Goal: Share content: Share content

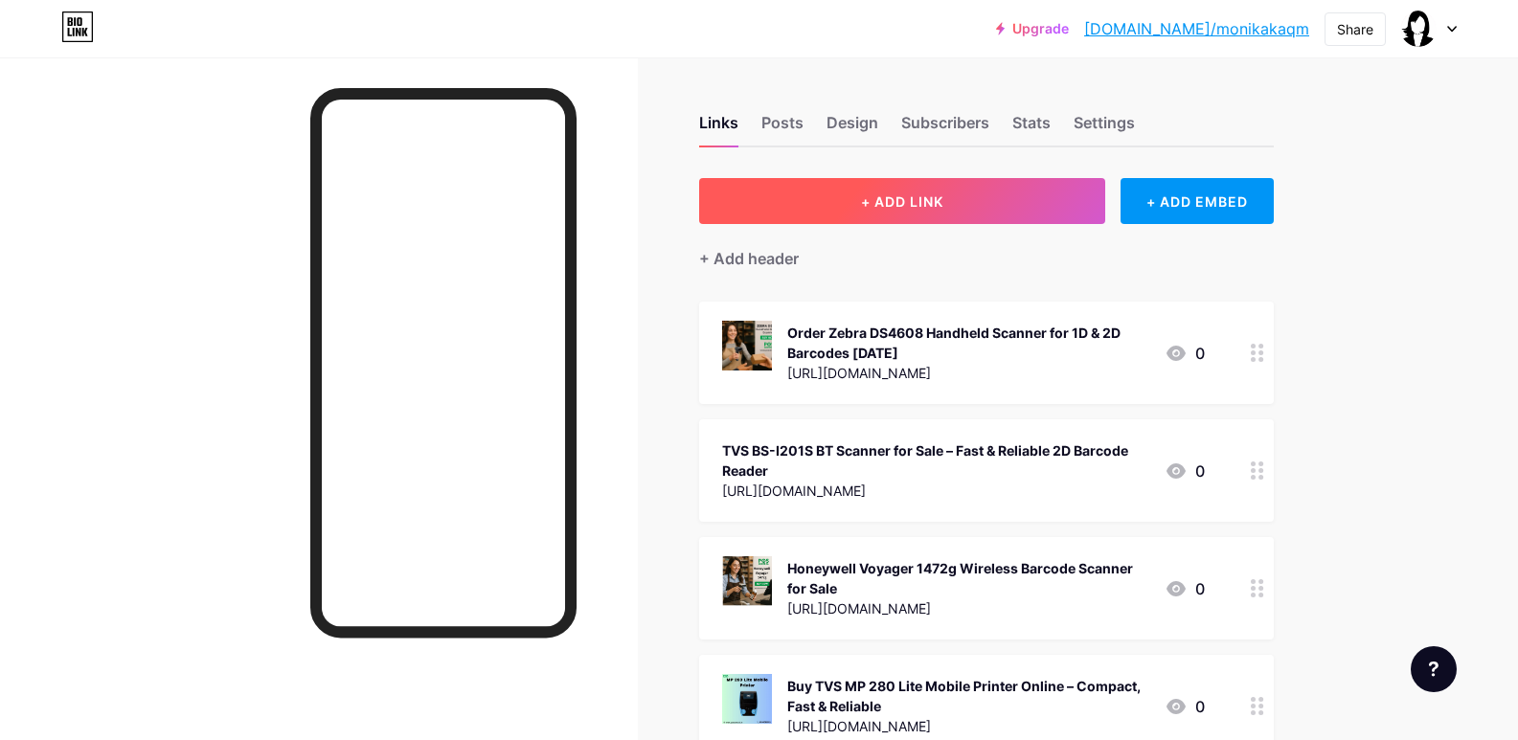
click at [891, 204] on span "+ ADD LINK" at bounding box center [902, 201] width 82 height 16
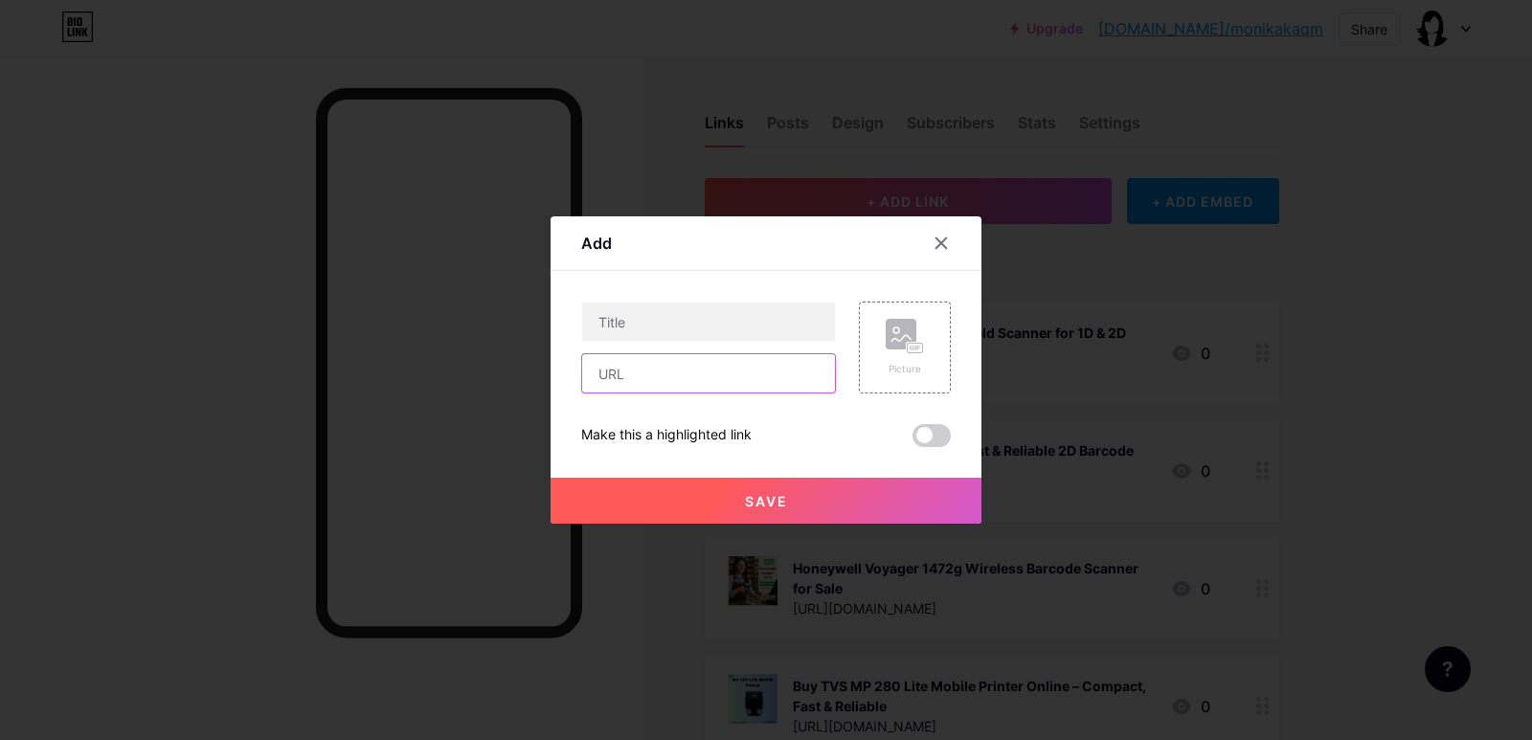
click at [768, 373] on input "text" at bounding box center [708, 373] width 253 height 38
paste input "[URL][DOMAIN_NAME]"
type input "[URL][DOMAIN_NAME]"
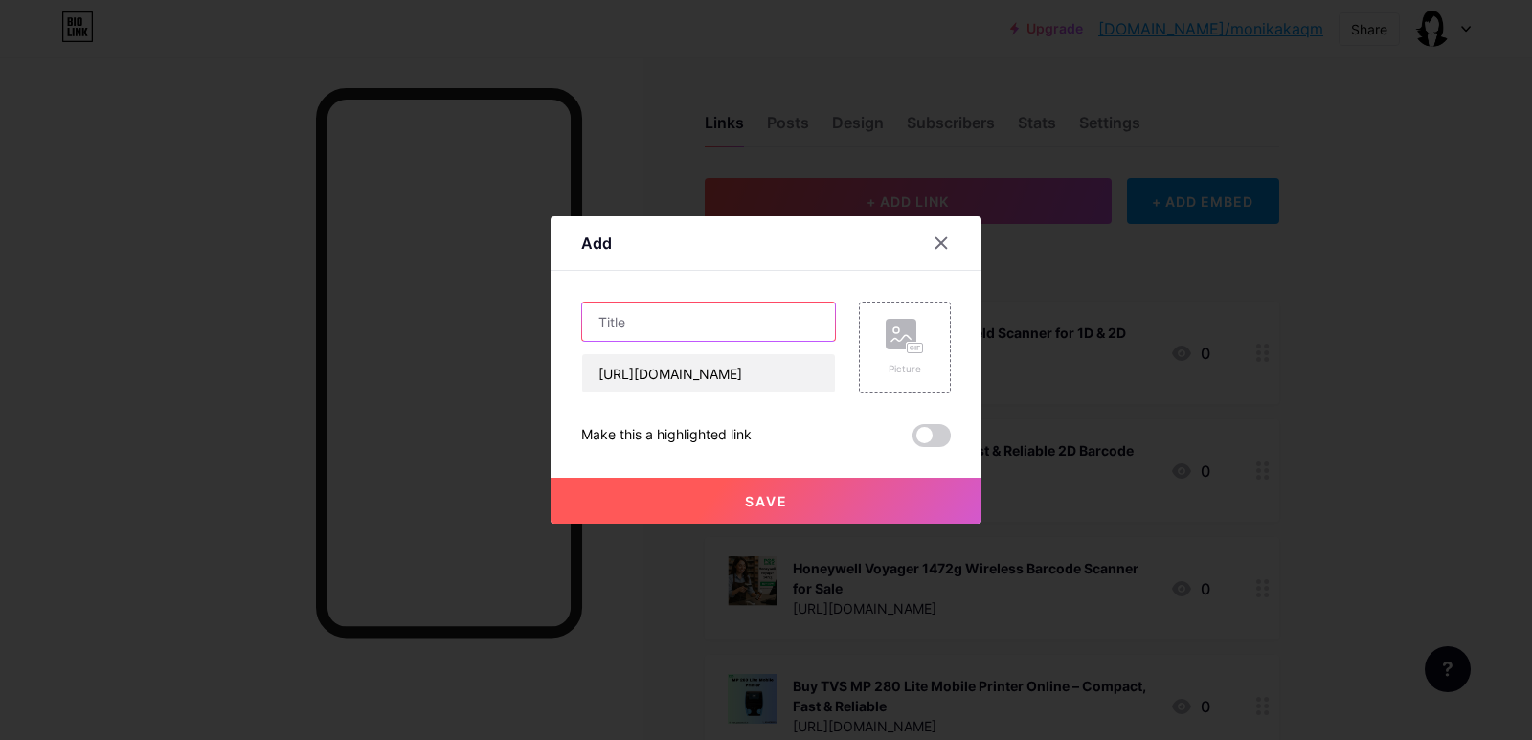
click at [702, 323] on input "text" at bounding box center [708, 322] width 253 height 38
click at [678, 324] on input "text" at bounding box center [708, 322] width 253 height 38
paste input "SUNMI L2s Pro Terminal for Sale – Boost Retail & Payment Efficiency"
type input "SUNMI L2s Pro Terminal for Sale – Boost Retail & Payment Efficiency"
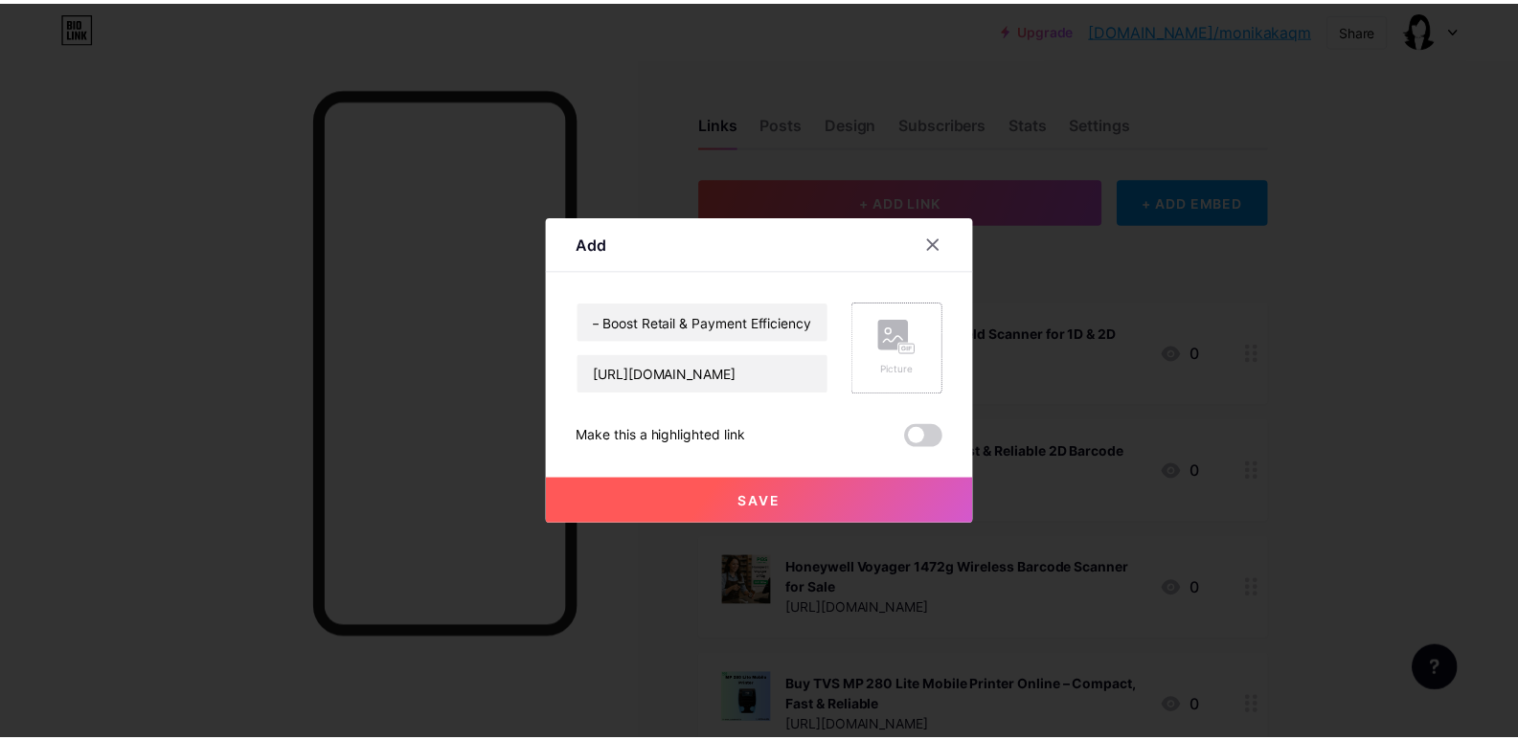
scroll to position [0, 0]
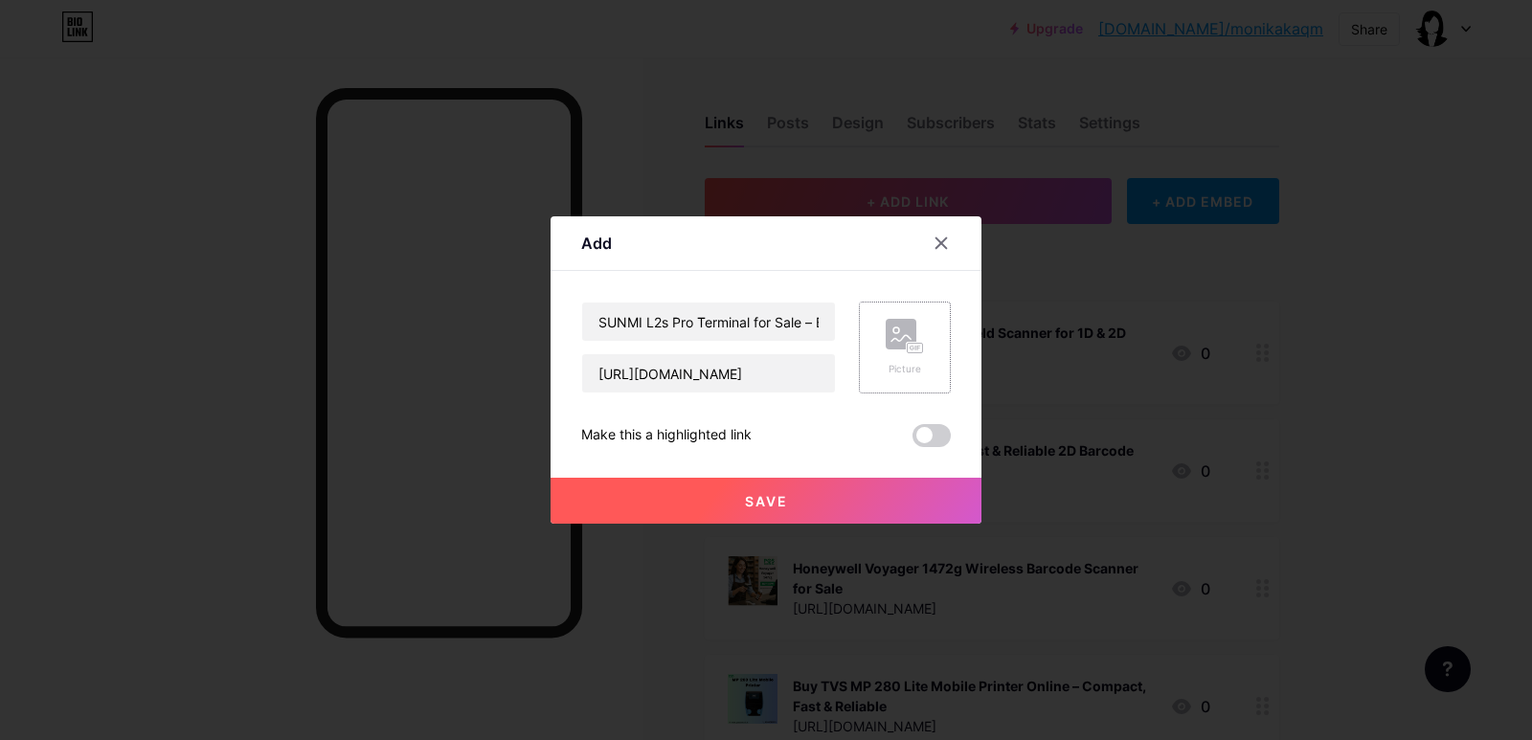
click at [878, 339] on div "Picture" at bounding box center [905, 348] width 92 height 92
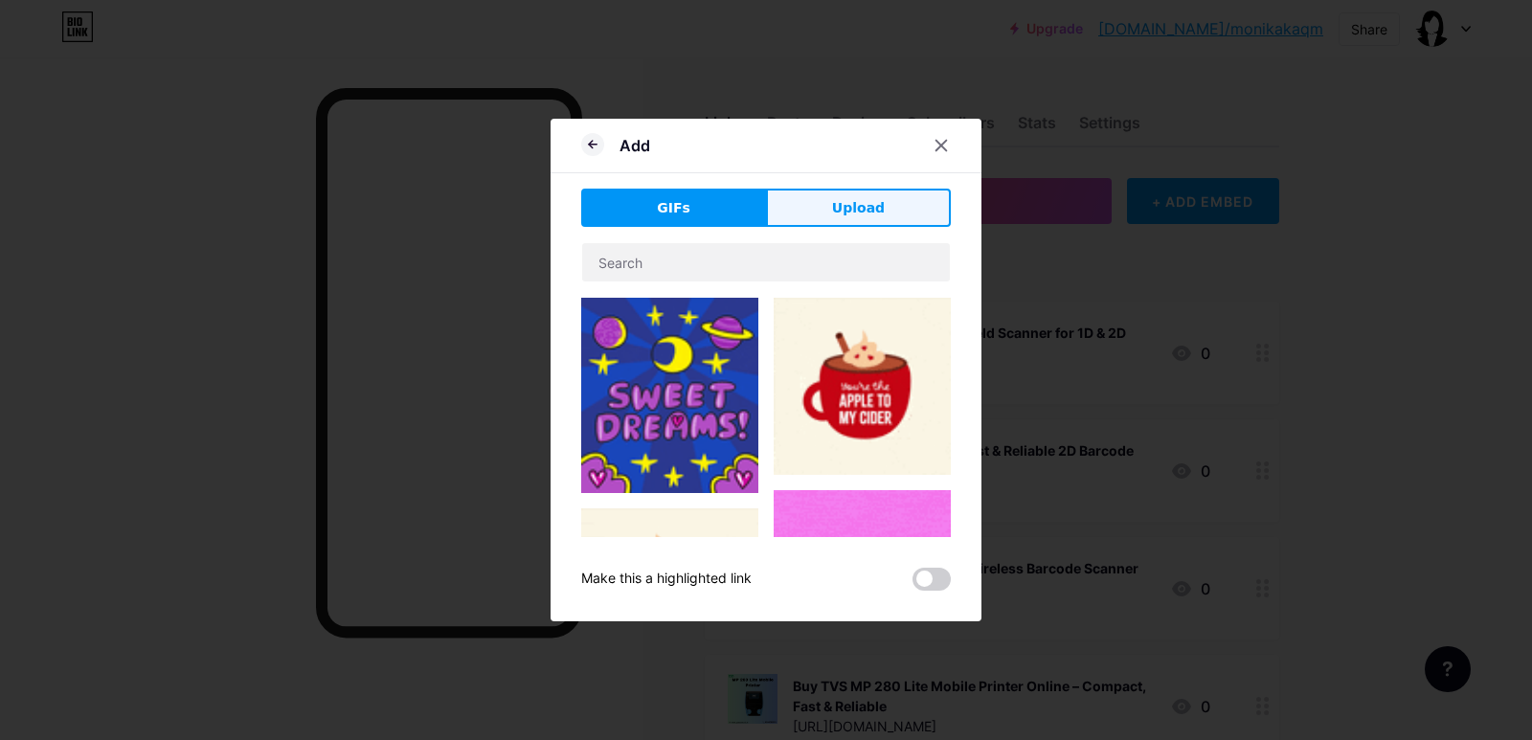
click at [876, 208] on span "Upload" at bounding box center [858, 208] width 53 height 20
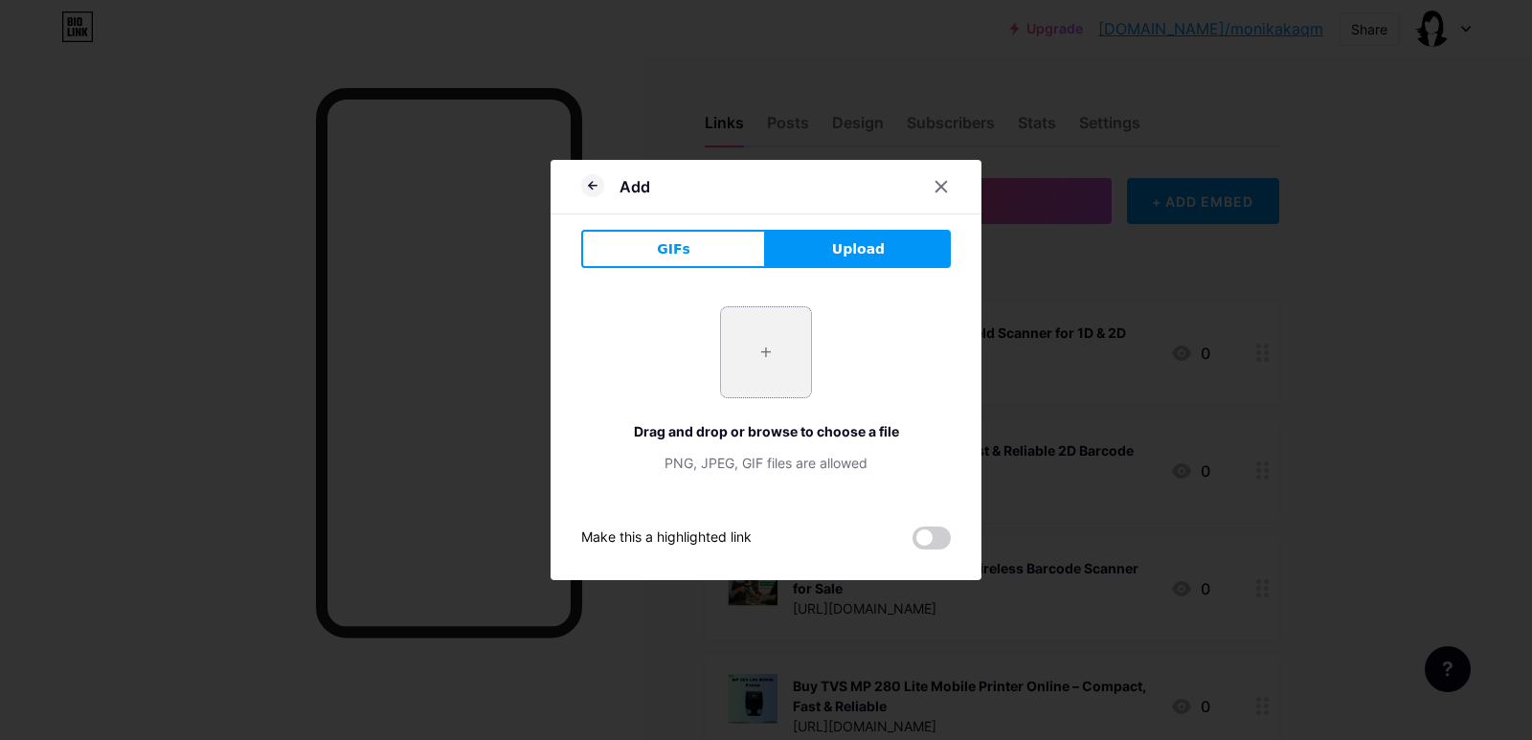
click at [778, 355] on input "file" at bounding box center [766, 352] width 90 height 90
type input "C:\fakepath\SUNMI L2s Smart Mobile Terminal.jpg"
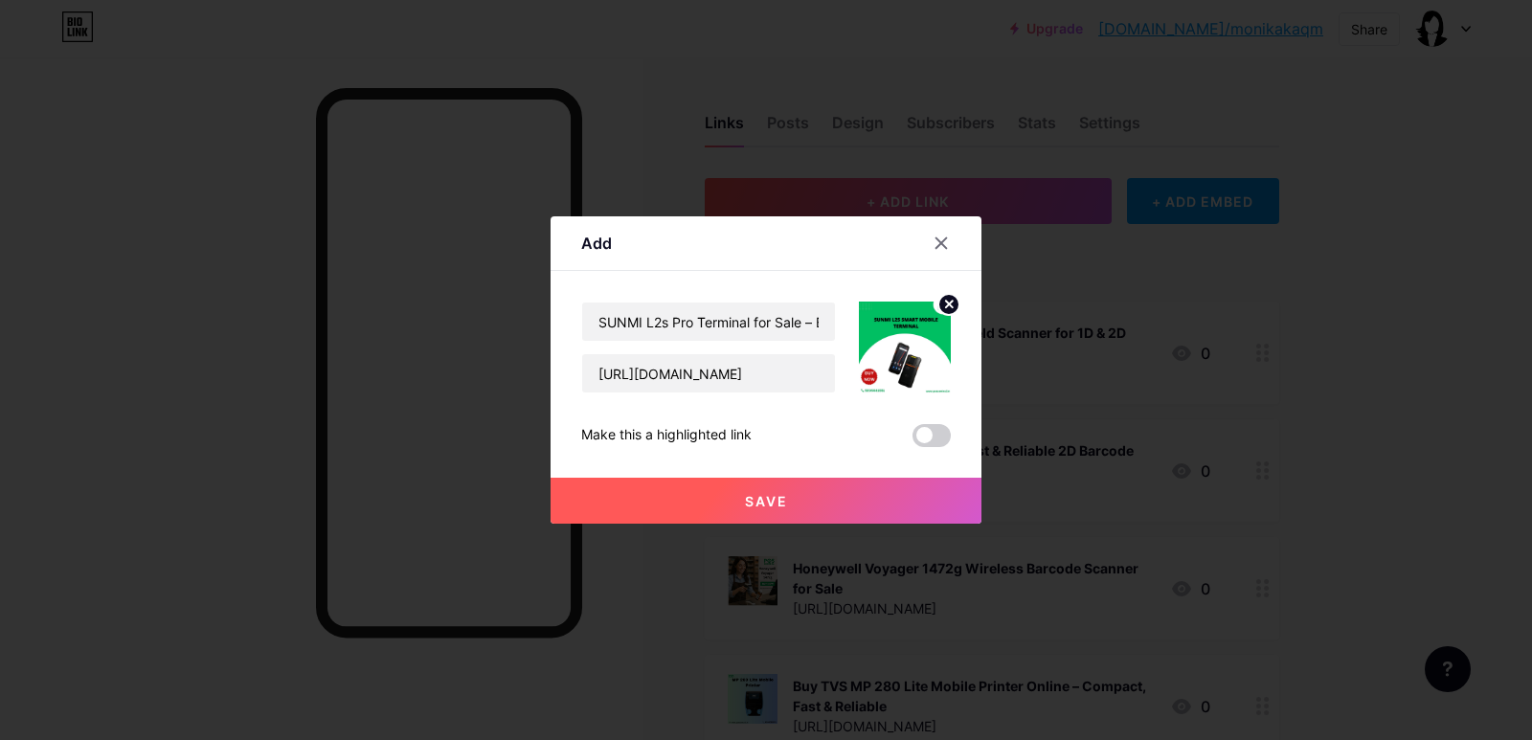
click at [768, 494] on span "Save" at bounding box center [766, 501] width 43 height 16
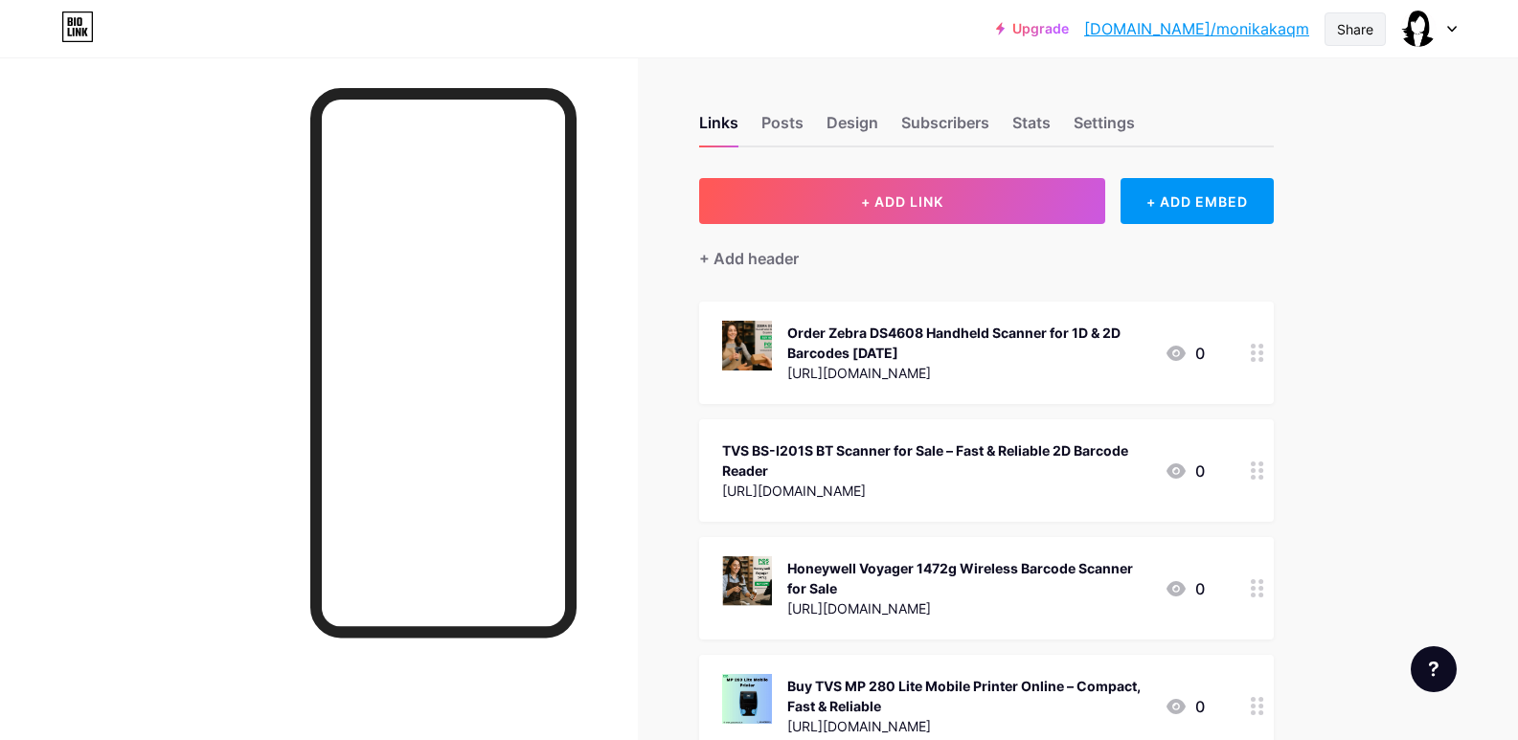
click at [1361, 26] on div "Share" at bounding box center [1355, 29] width 36 height 20
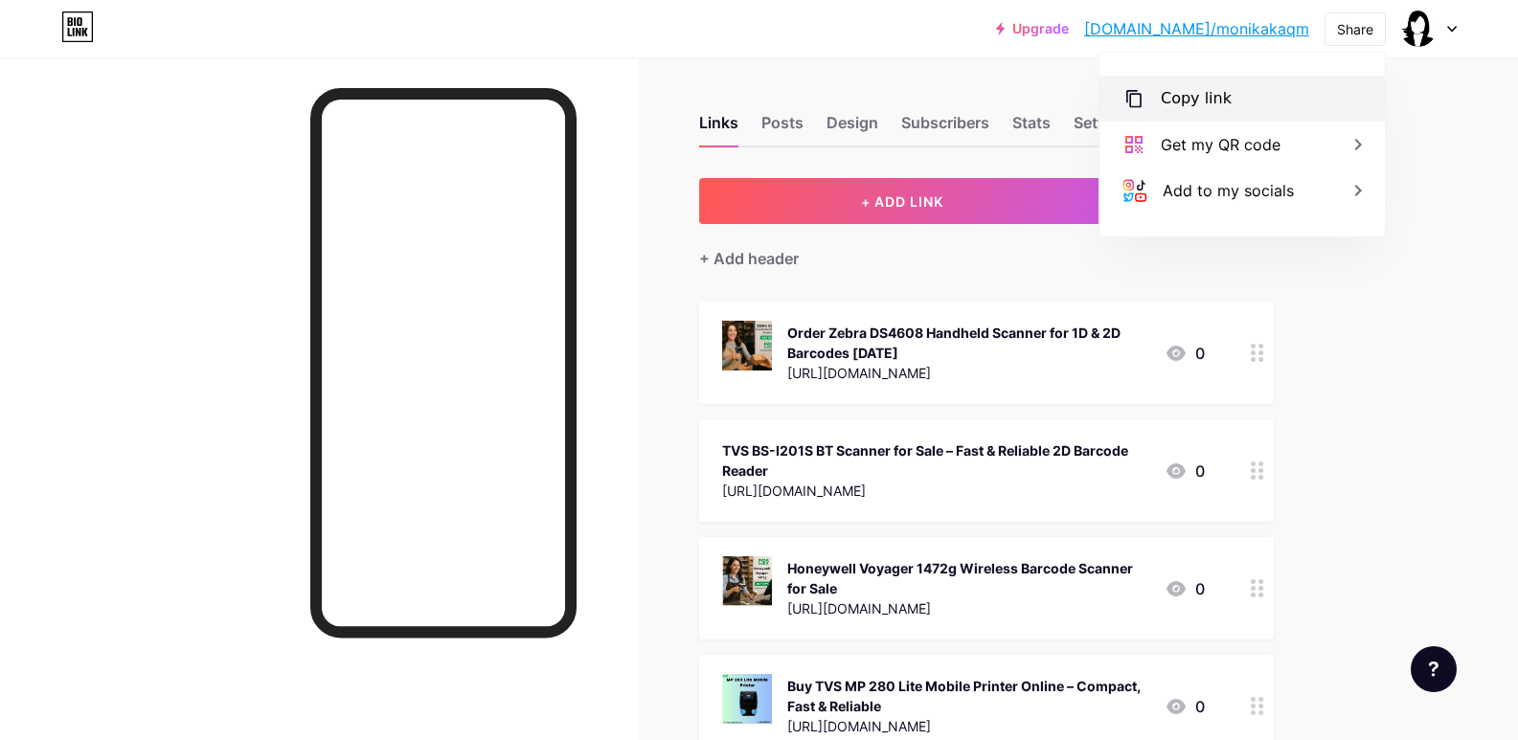
click at [1260, 91] on div "Copy link" at bounding box center [1241, 99] width 285 height 46
